Goal: Task Accomplishment & Management: Manage account settings

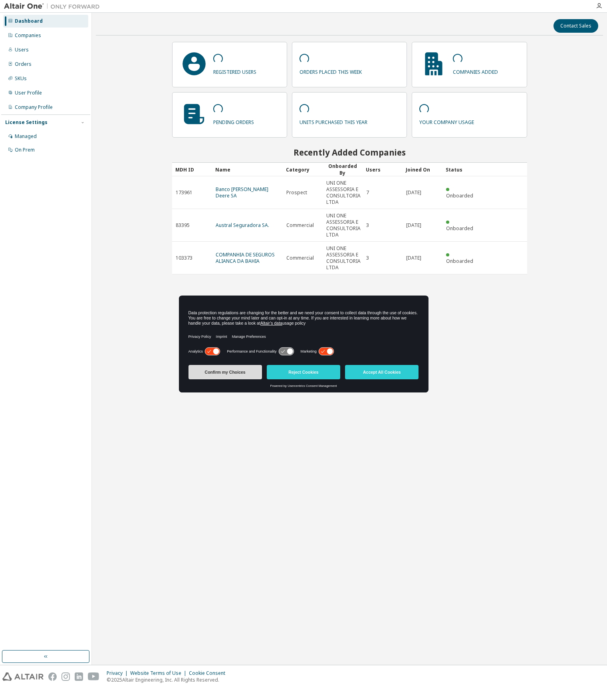
click at [238, 374] on button "Confirm my Choices" at bounding box center [224, 372] width 73 height 14
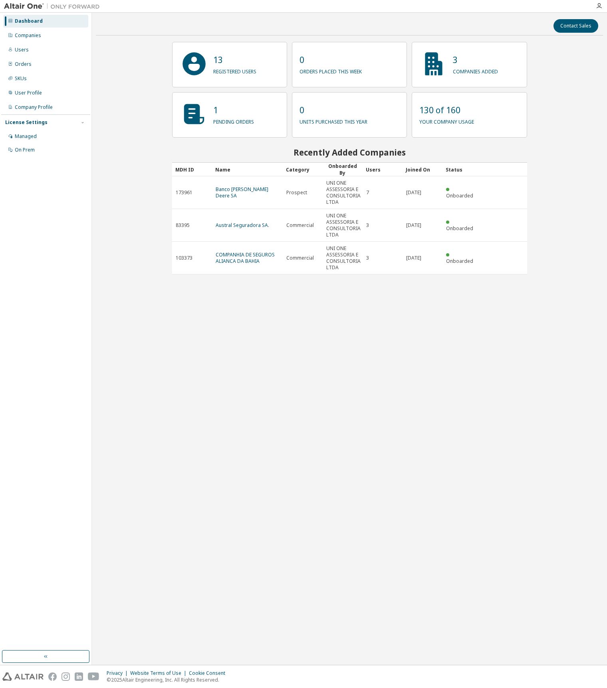
click at [428, 115] on p "130 of 160" at bounding box center [446, 110] width 55 height 12
click at [29, 37] on div "Companies" at bounding box center [28, 35] width 26 height 6
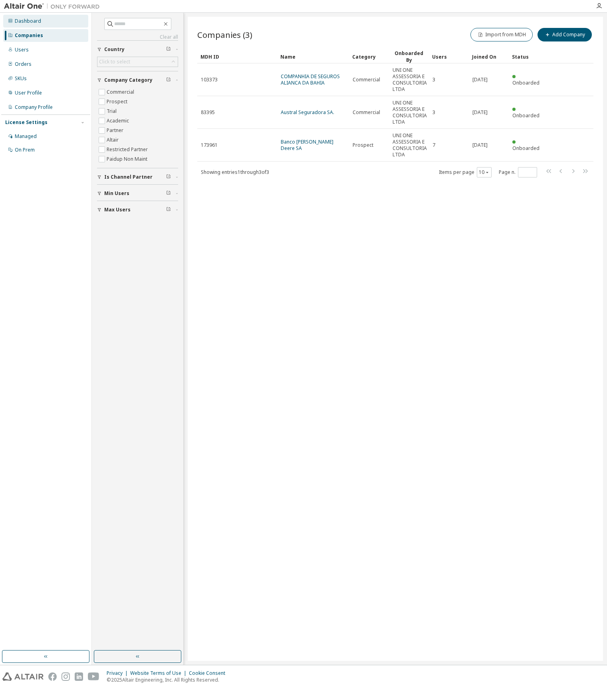
click at [30, 22] on div "Dashboard" at bounding box center [28, 21] width 26 height 6
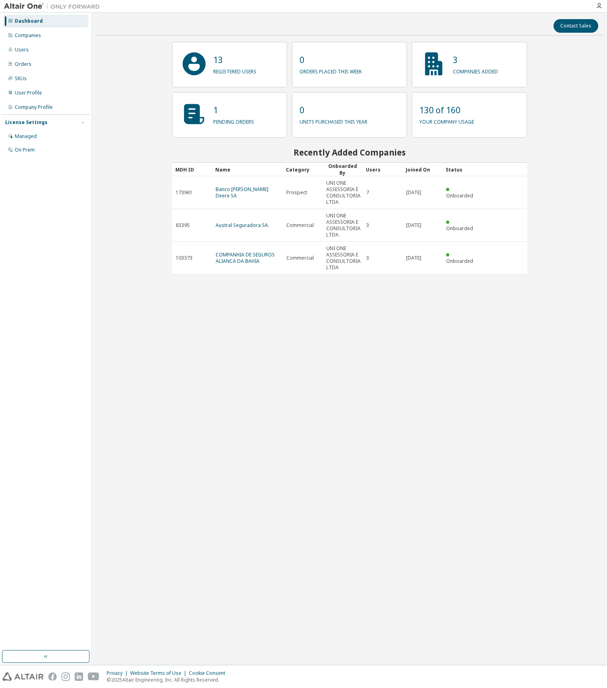
click at [514, 119] on div "130 of 160 your company usage" at bounding box center [468, 114] width 115 height 45
click at [598, 5] on icon "button" at bounding box center [598, 6] width 6 height 6
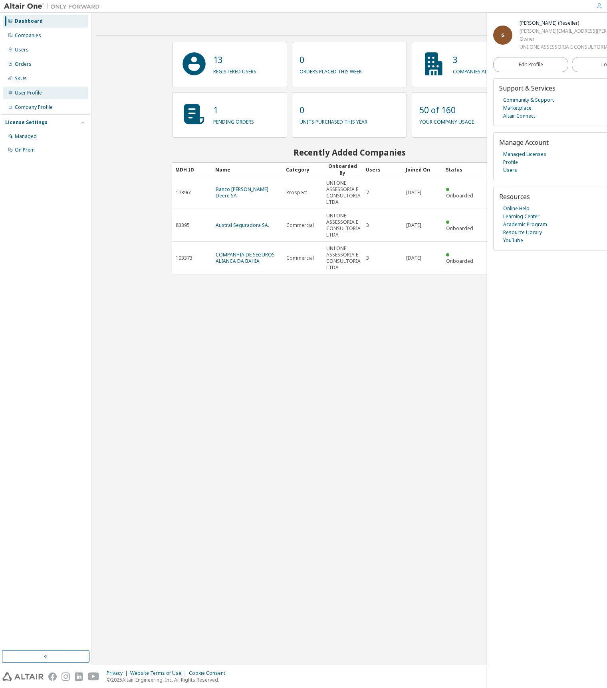
click at [13, 92] on div "User Profile" at bounding box center [45, 93] width 85 height 13
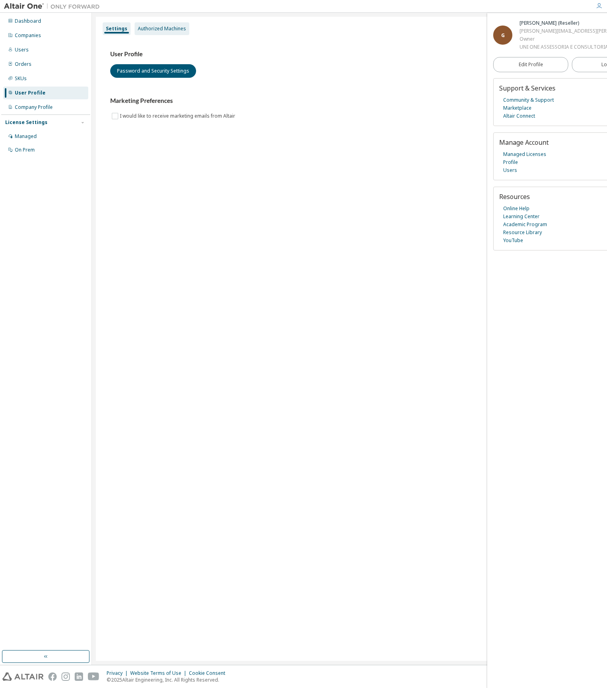
click at [156, 27] on div "Authorized Machines" at bounding box center [162, 29] width 48 height 6
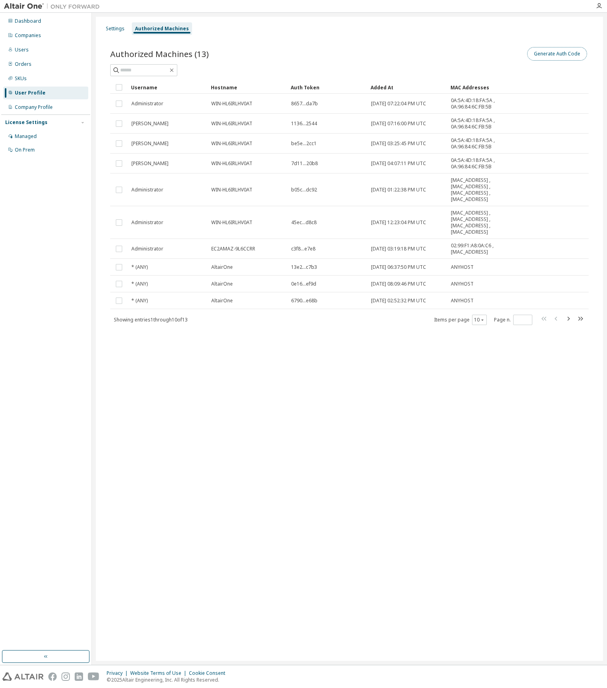
click at [562, 54] on button "Generate Auth Code" at bounding box center [557, 54] width 60 height 14
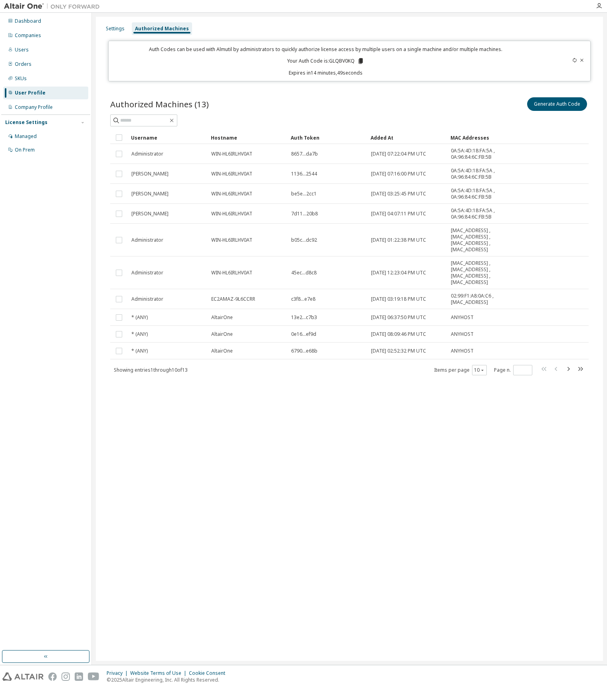
click at [360, 60] on icon at bounding box center [360, 61] width 4 height 6
click at [529, 22] on div "Settings Authorized Machines" at bounding box center [349, 29] width 497 height 14
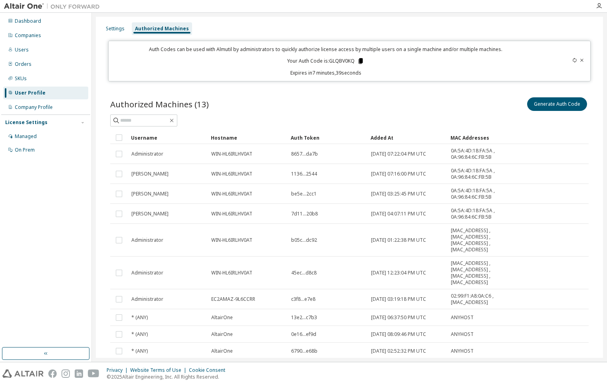
click at [358, 61] on icon at bounding box center [360, 61] width 4 height 6
click at [572, 61] on icon at bounding box center [574, 60] width 5 height 5
click at [358, 60] on icon at bounding box center [360, 61] width 4 height 6
click at [480, 6] on div at bounding box center [347, 6] width 487 height 12
